Goal: Information Seeking & Learning: Find specific fact

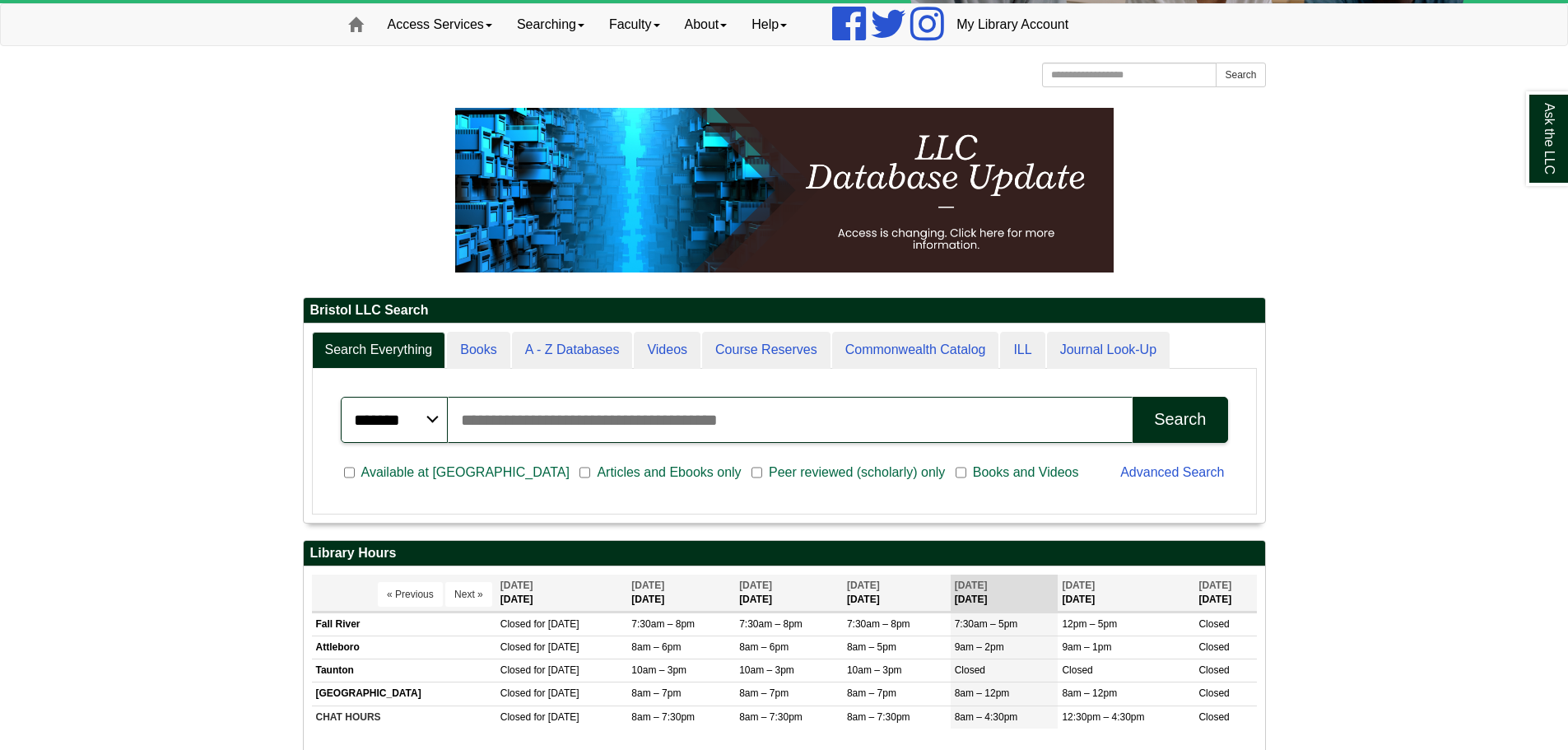
scroll to position [198, 961]
click at [532, 422] on input "Search articles, books, journals & more" at bounding box center [791, 419] width 686 height 46
paste input "**********"
type input "**********"
click at [1133, 397] on button "Search" at bounding box center [1180, 419] width 95 height 46
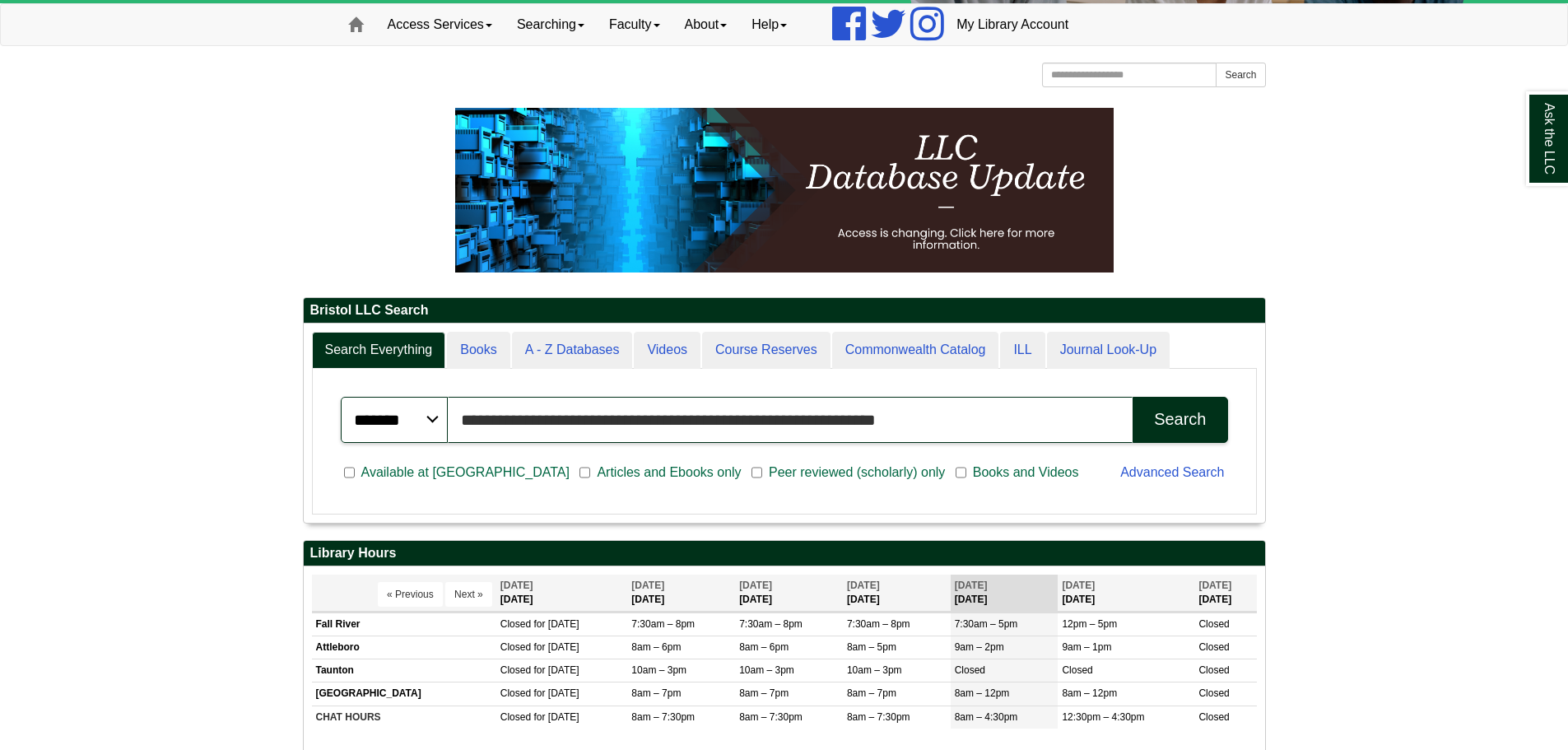
scroll to position [329, 0]
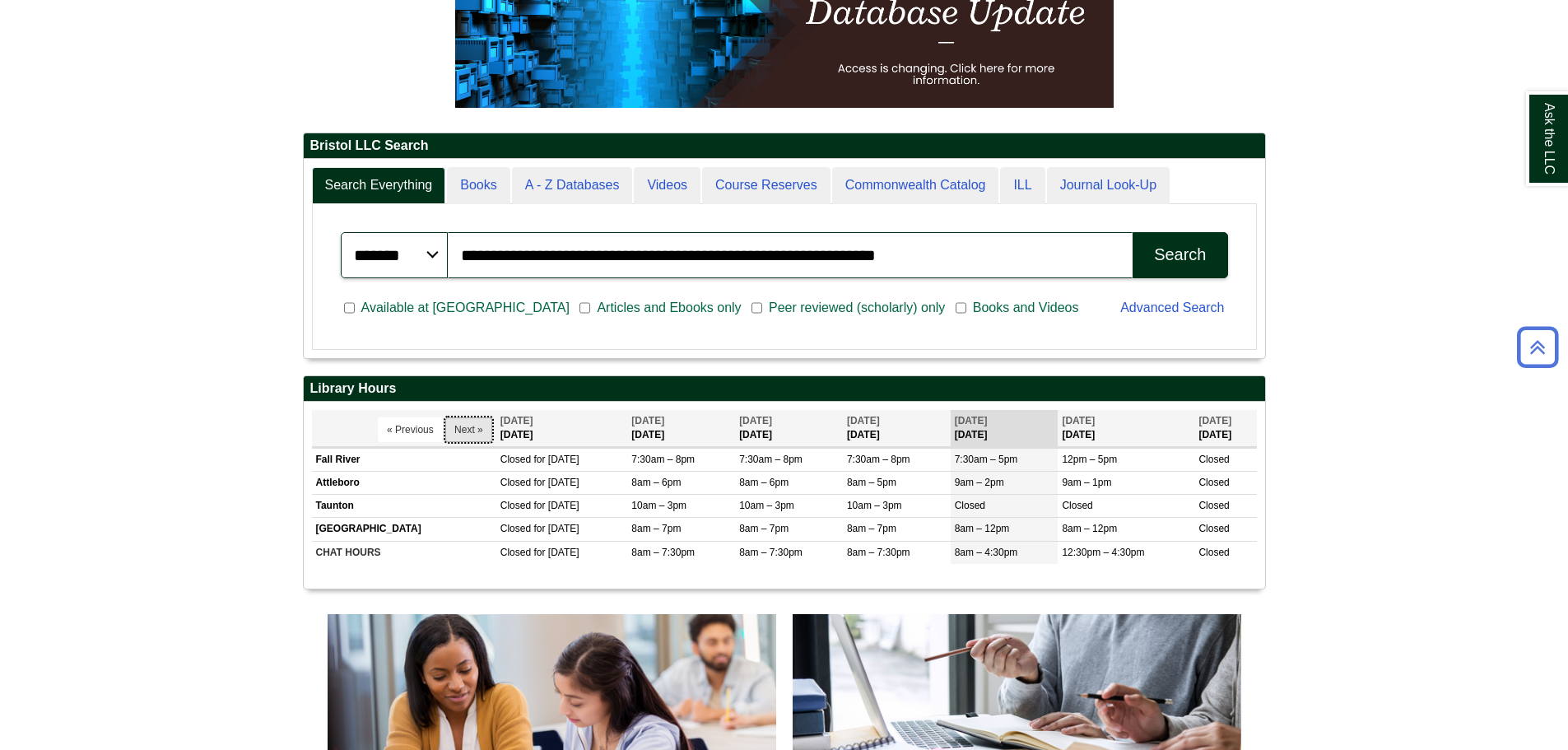
click at [460, 440] on button "Next »" at bounding box center [469, 430] width 47 height 24
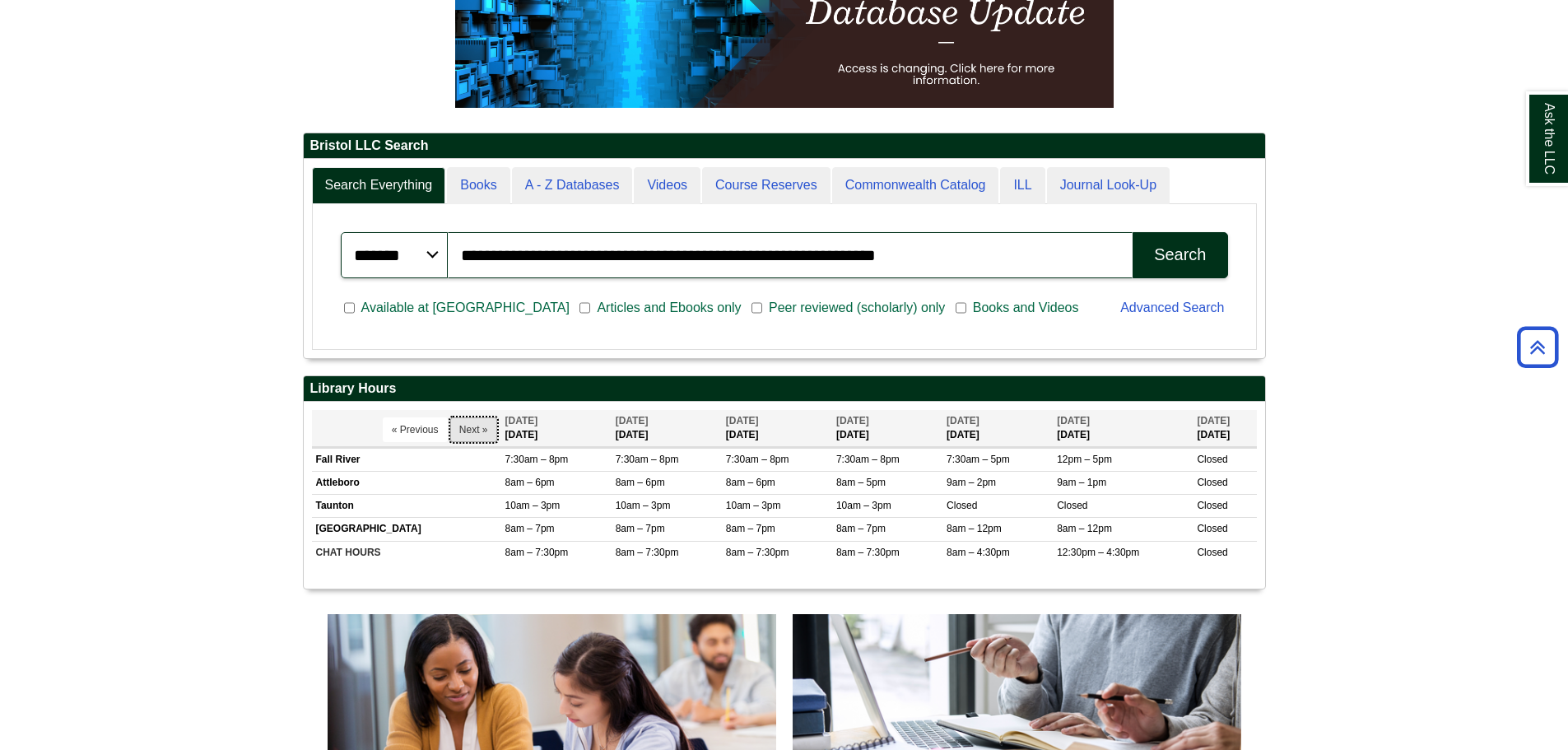
click at [486, 436] on button "Next »" at bounding box center [474, 430] width 47 height 24
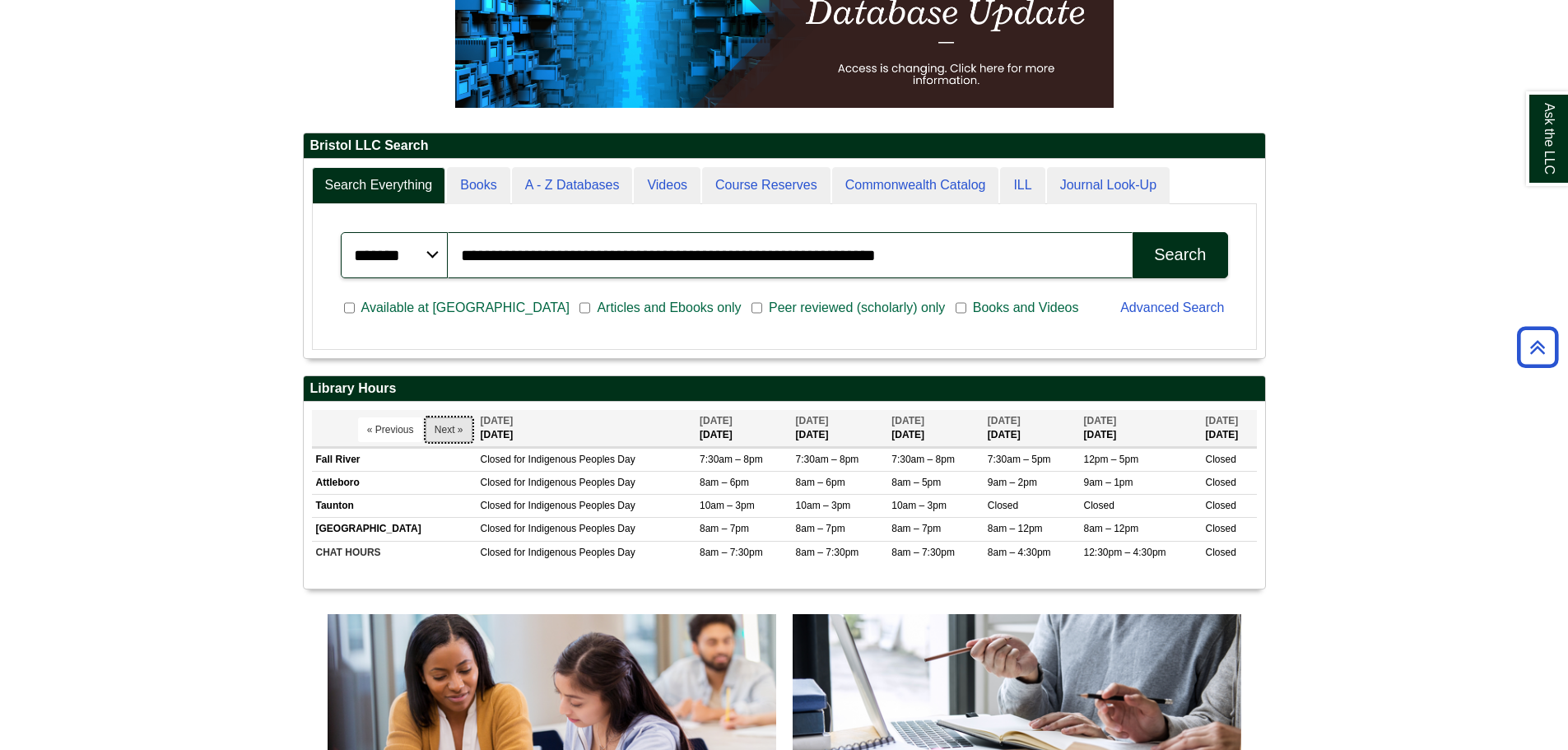
click at [456, 426] on button "Next »" at bounding box center [449, 430] width 47 height 24
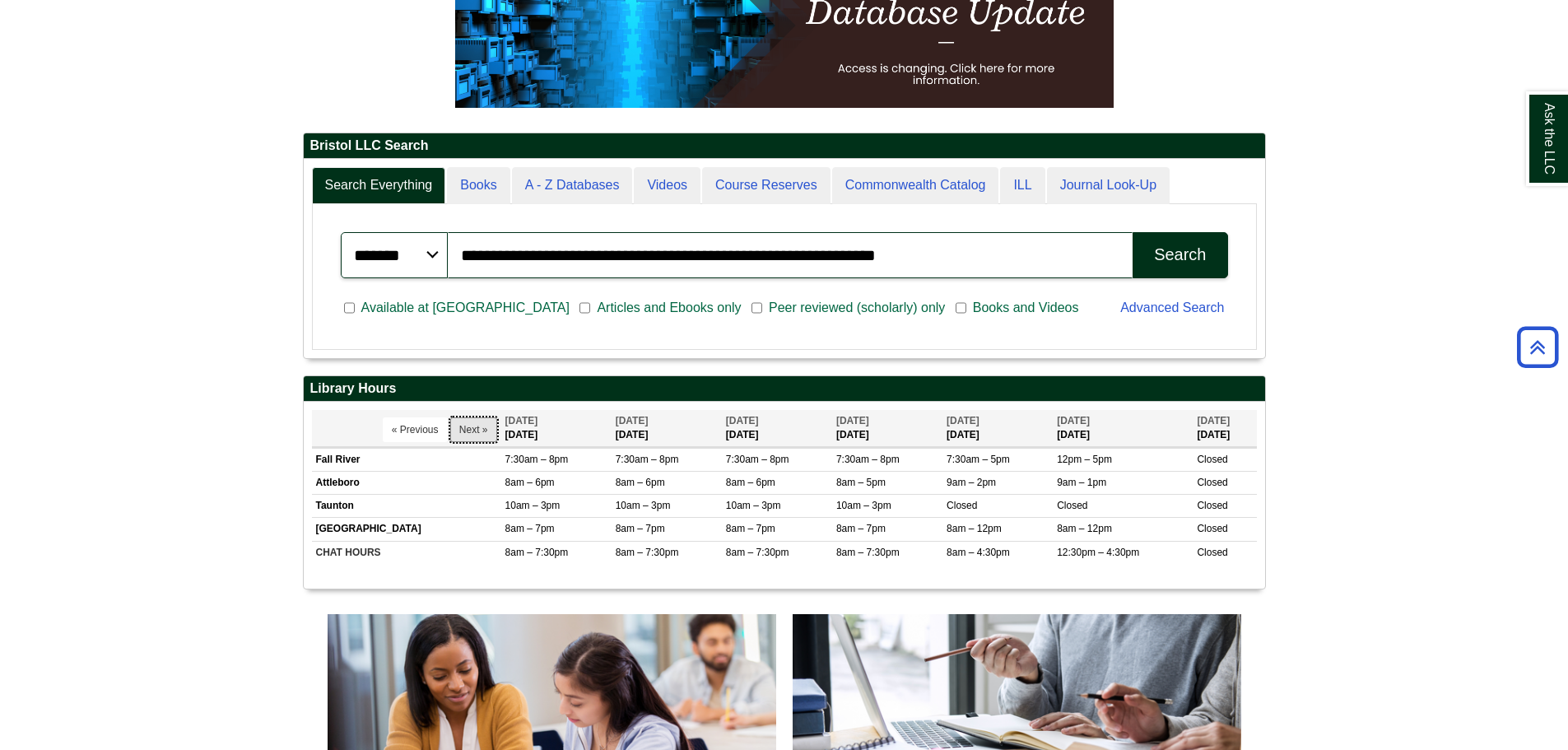
click at [456, 426] on button "Next »" at bounding box center [474, 430] width 47 height 24
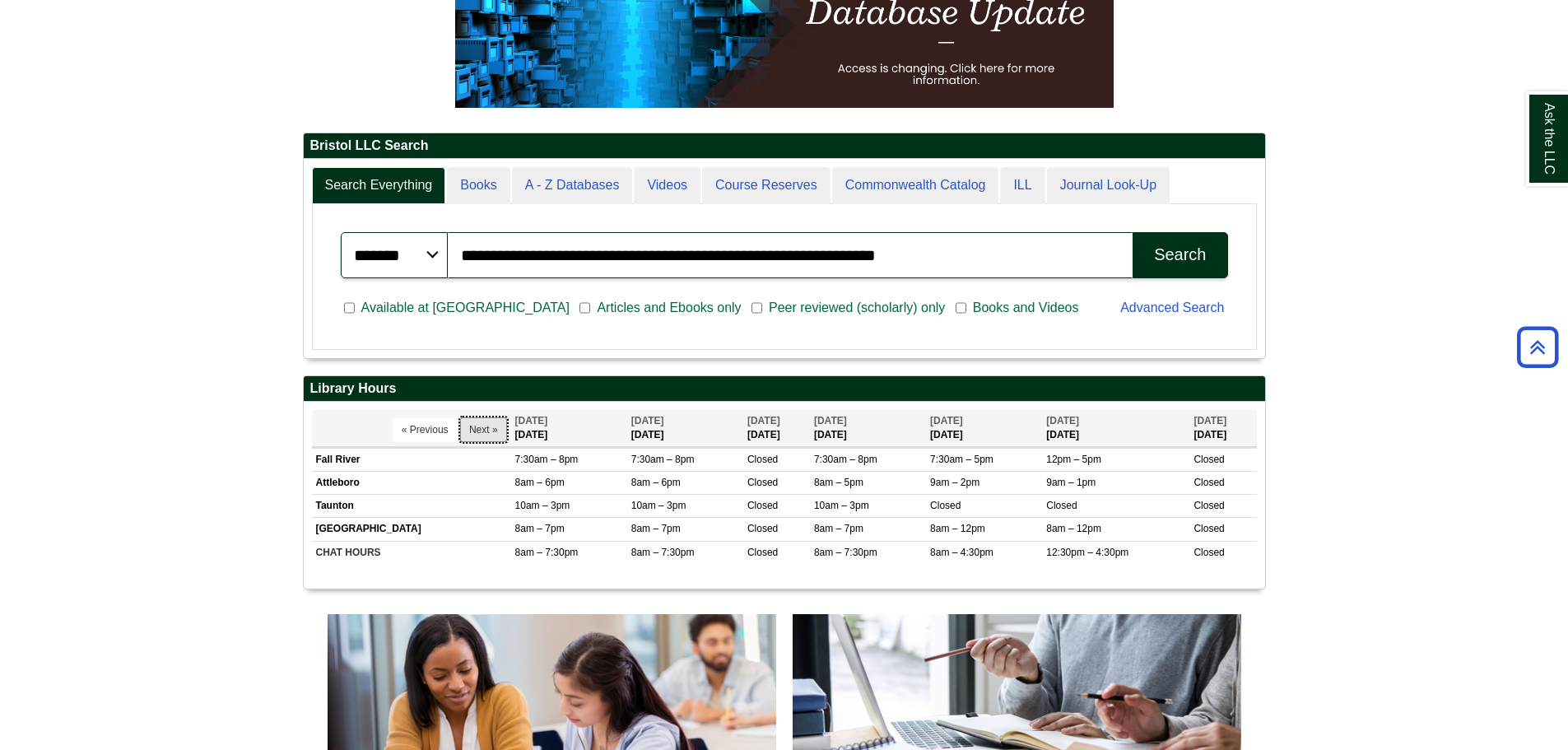
click at [460, 426] on button "Next »" at bounding box center [484, 430] width 47 height 24
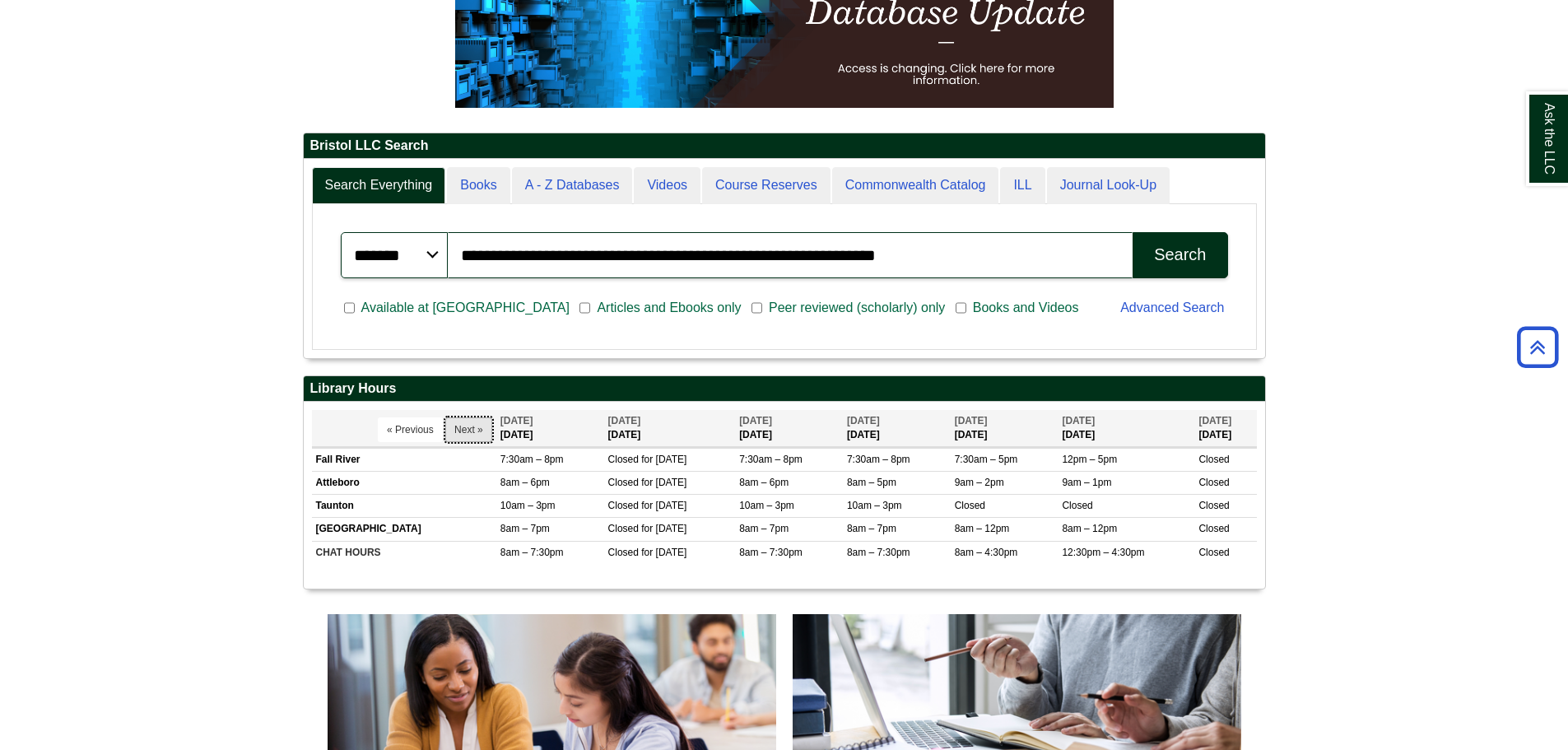
click at [464, 424] on button "Next »" at bounding box center [469, 430] width 47 height 24
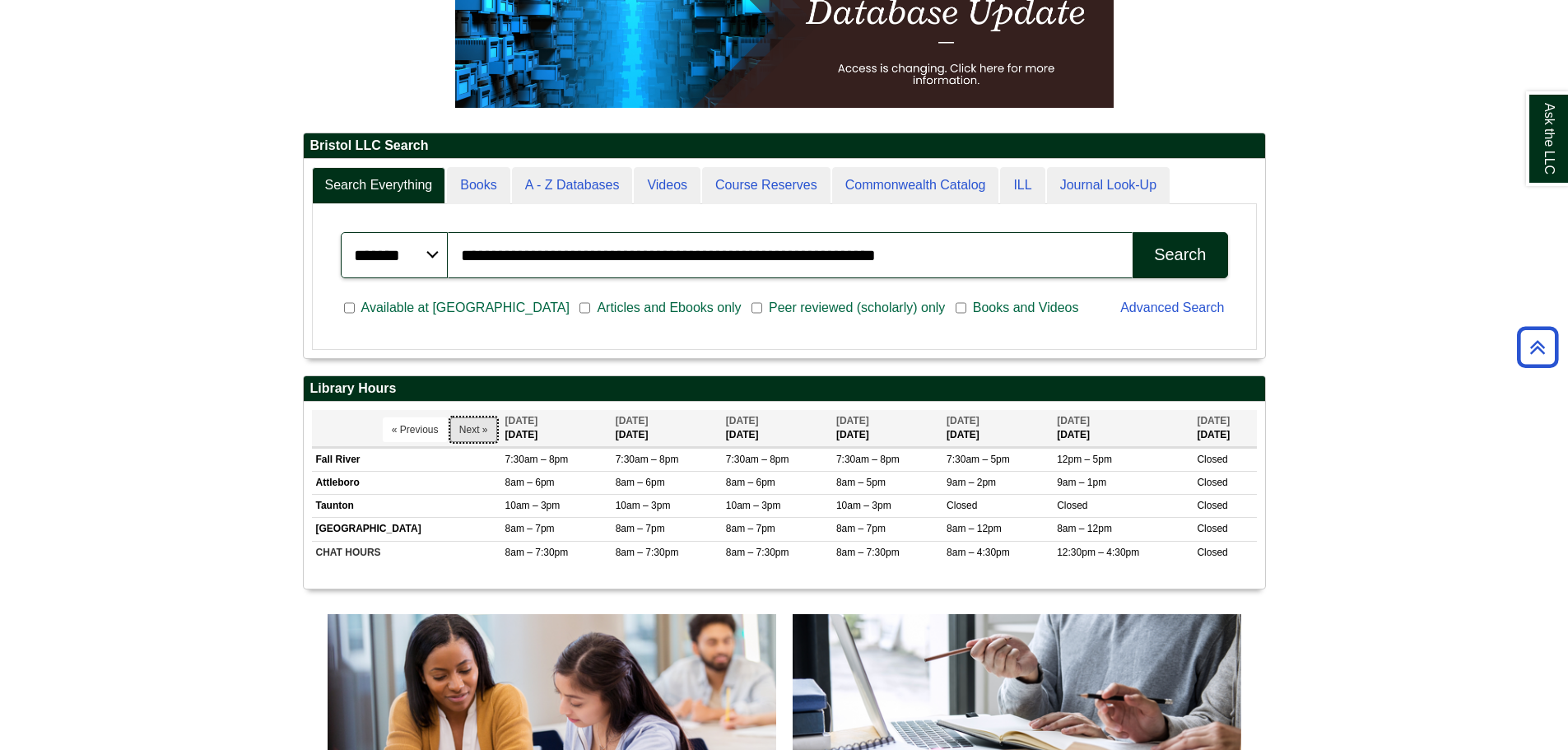
click at [464, 424] on button "Next »" at bounding box center [474, 430] width 47 height 24
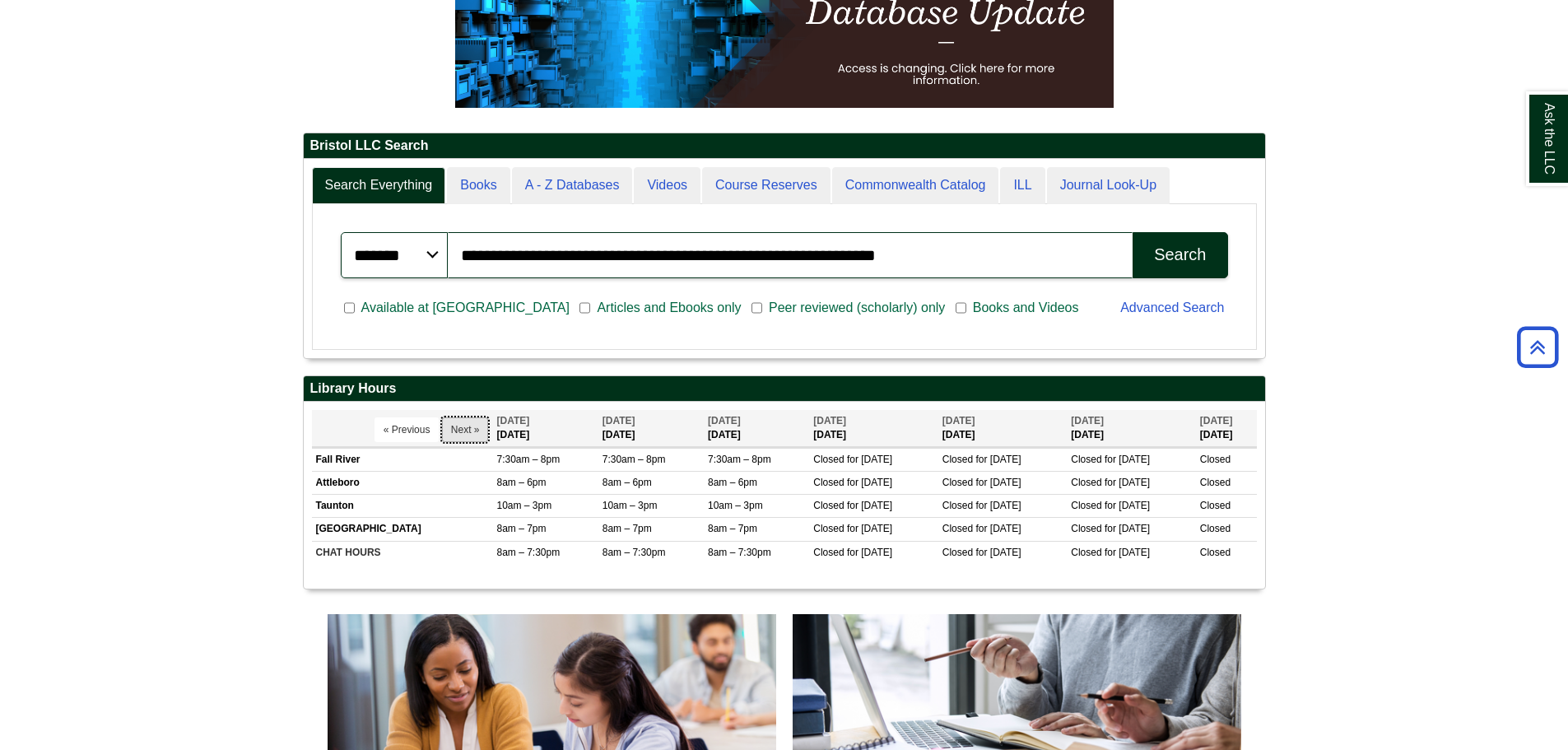
click at [451, 435] on button "Next »" at bounding box center [465, 430] width 47 height 24
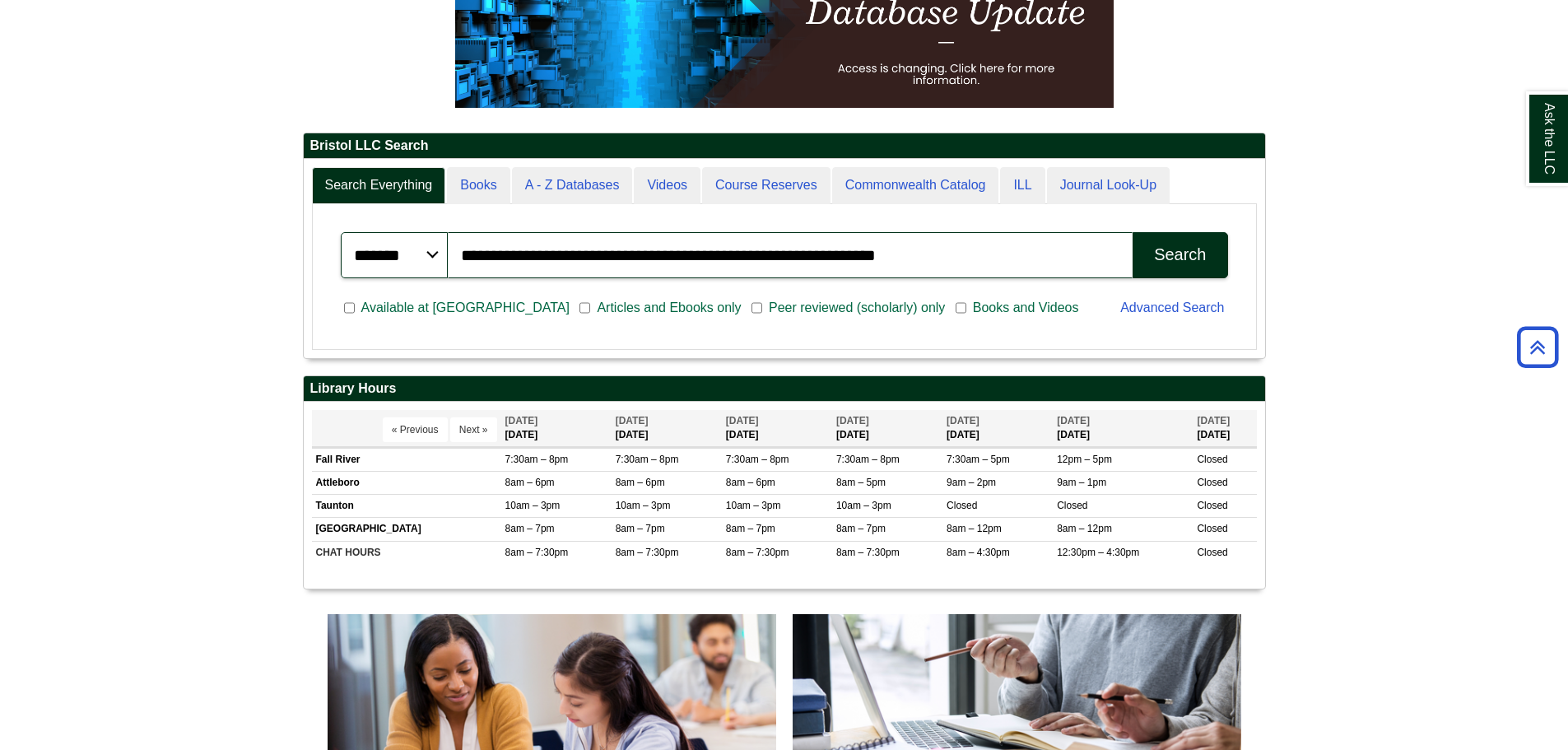
click at [380, 436] on th "« Previous Next »" at bounding box center [406, 428] width 189 height 37
click at [405, 439] on button "« Previous" at bounding box center [415, 430] width 65 height 24
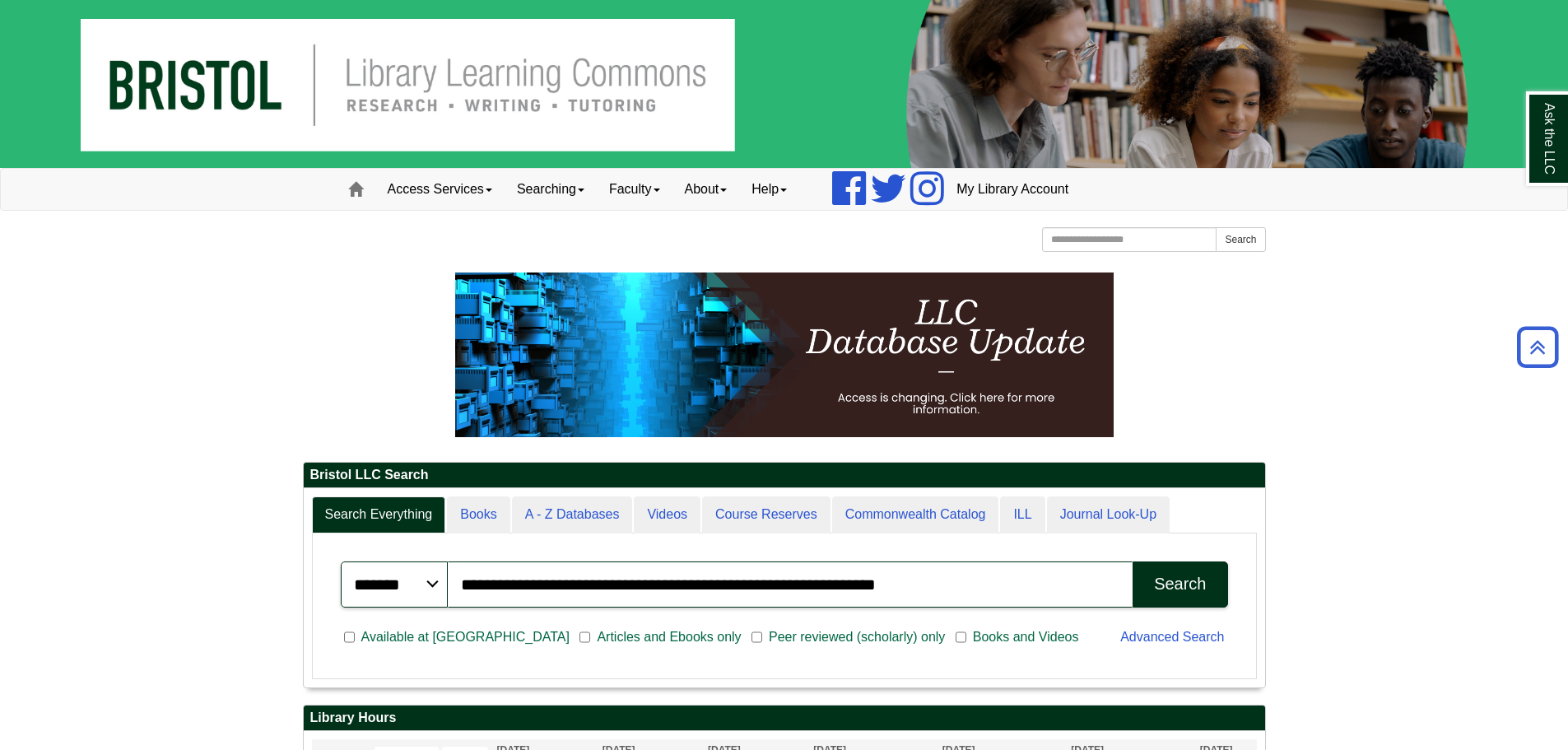
scroll to position [198, 961]
